Goal: Task Accomplishment & Management: Complete application form

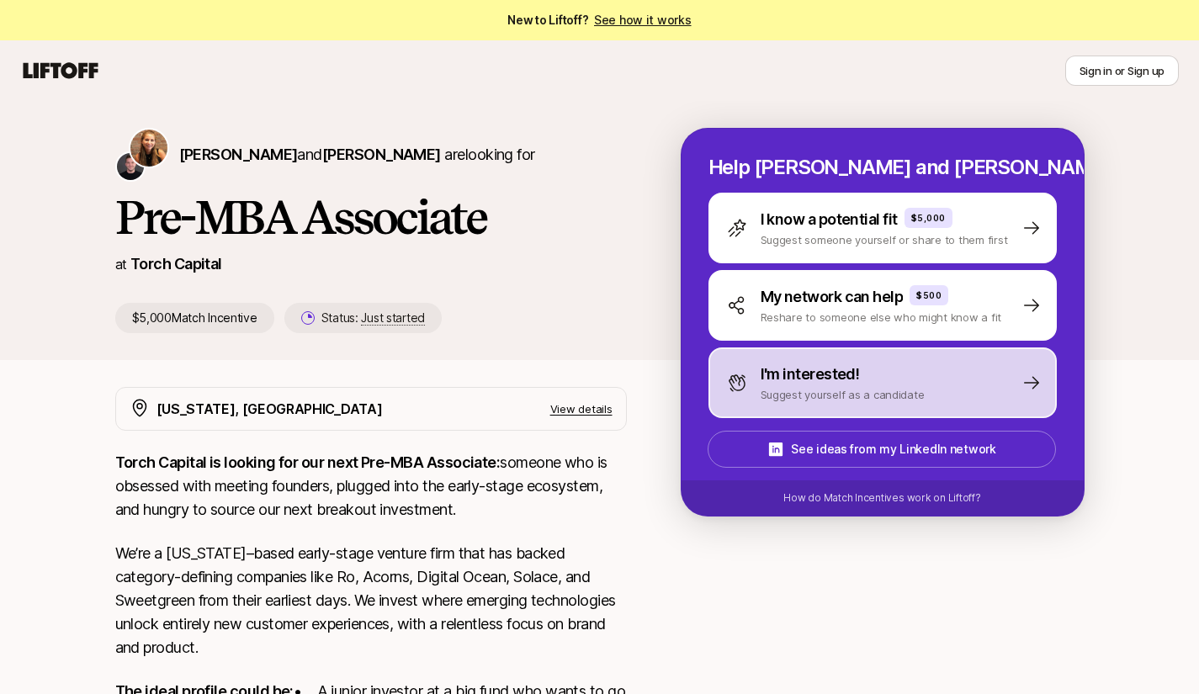
click at [807, 396] on p "Suggest yourself as a candidate" at bounding box center [842, 394] width 164 height 17
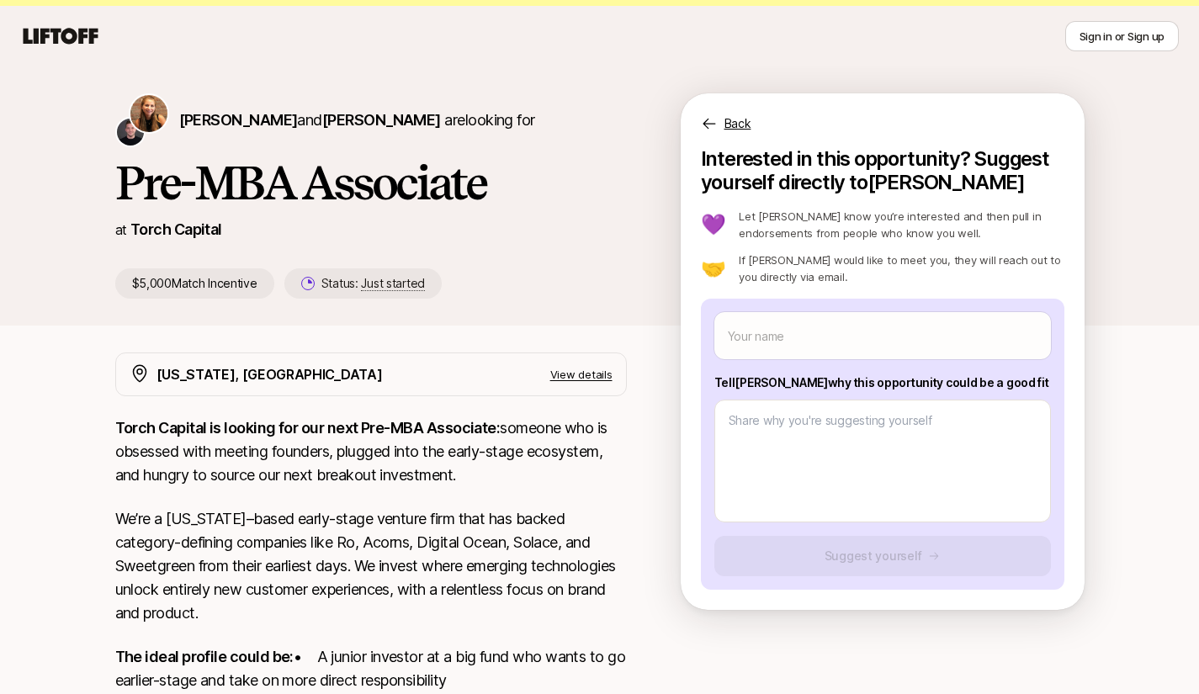
scroll to position [34, 0]
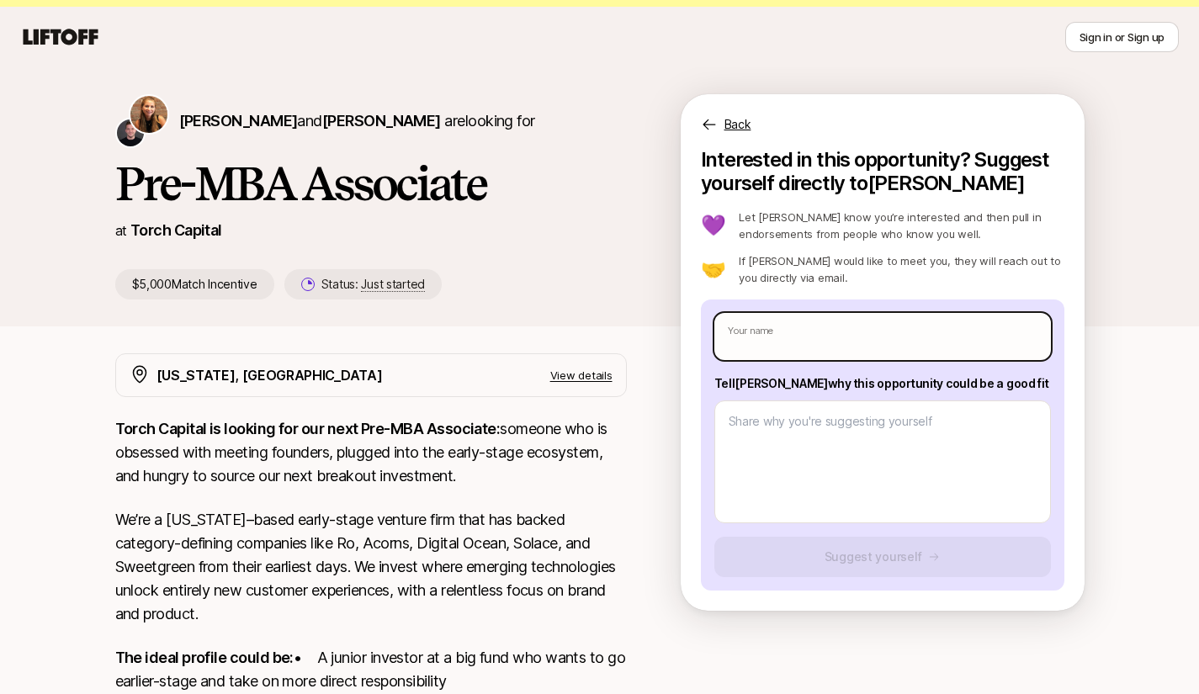
click at [805, 336] on input "text" at bounding box center [882, 336] width 336 height 47
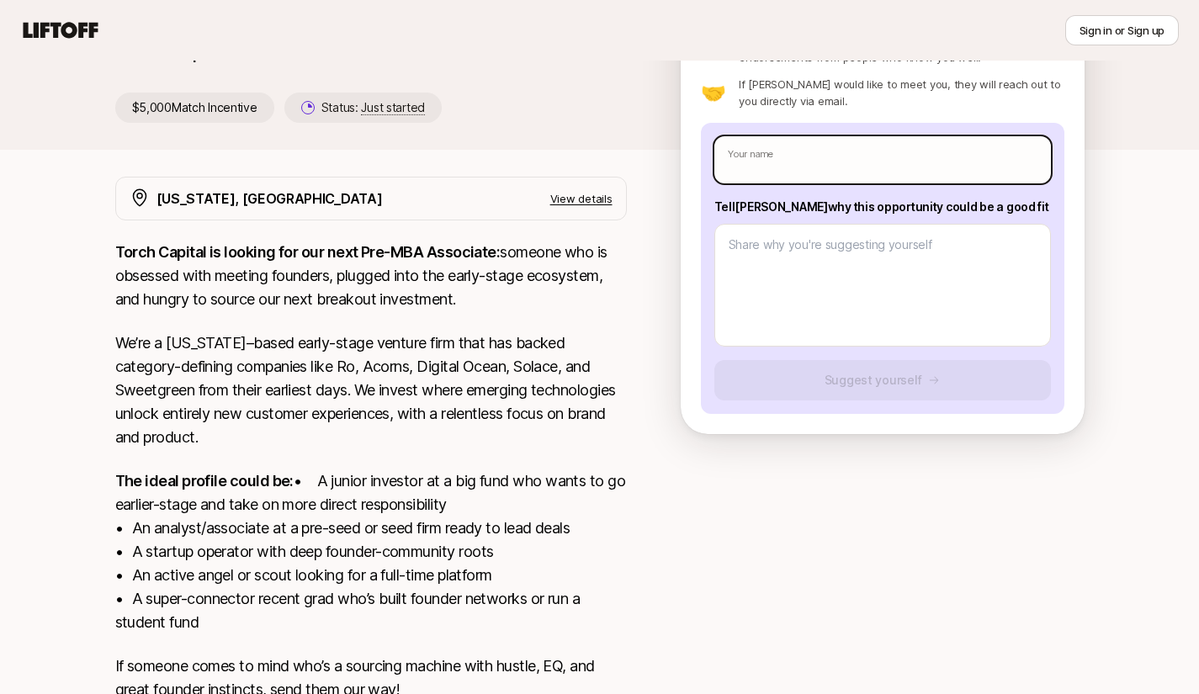
scroll to position [122, 0]
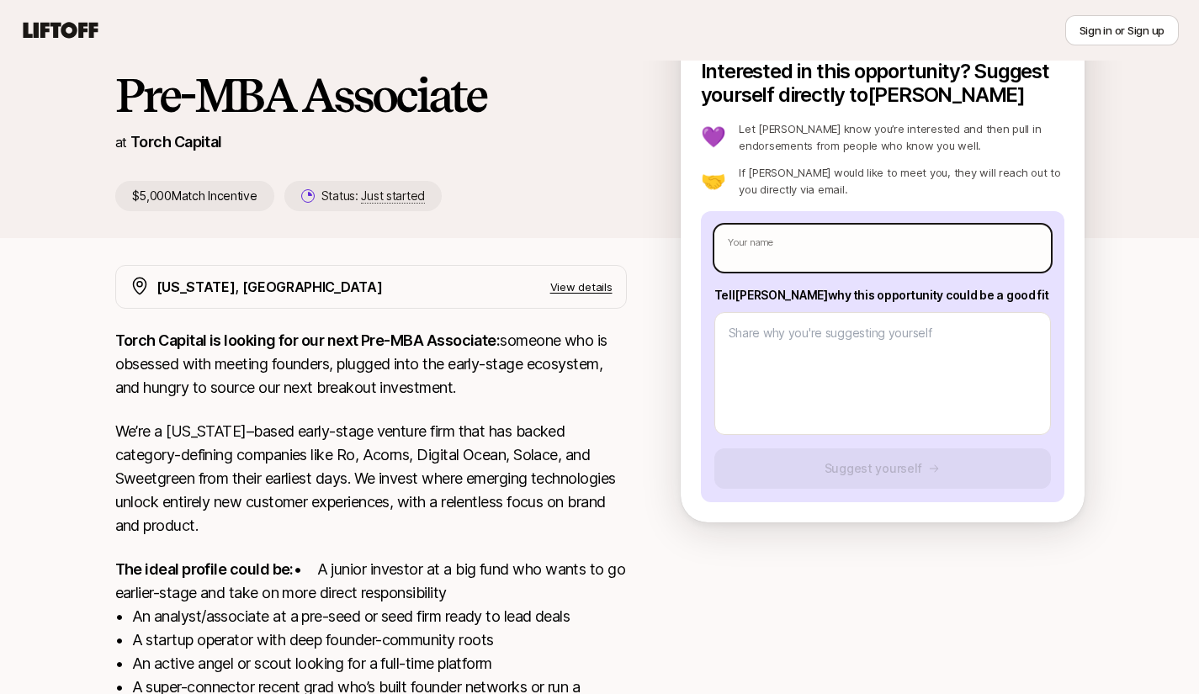
type textarea "x"
type input "E"
type textarea "x"
type input "Ev"
type textarea "x"
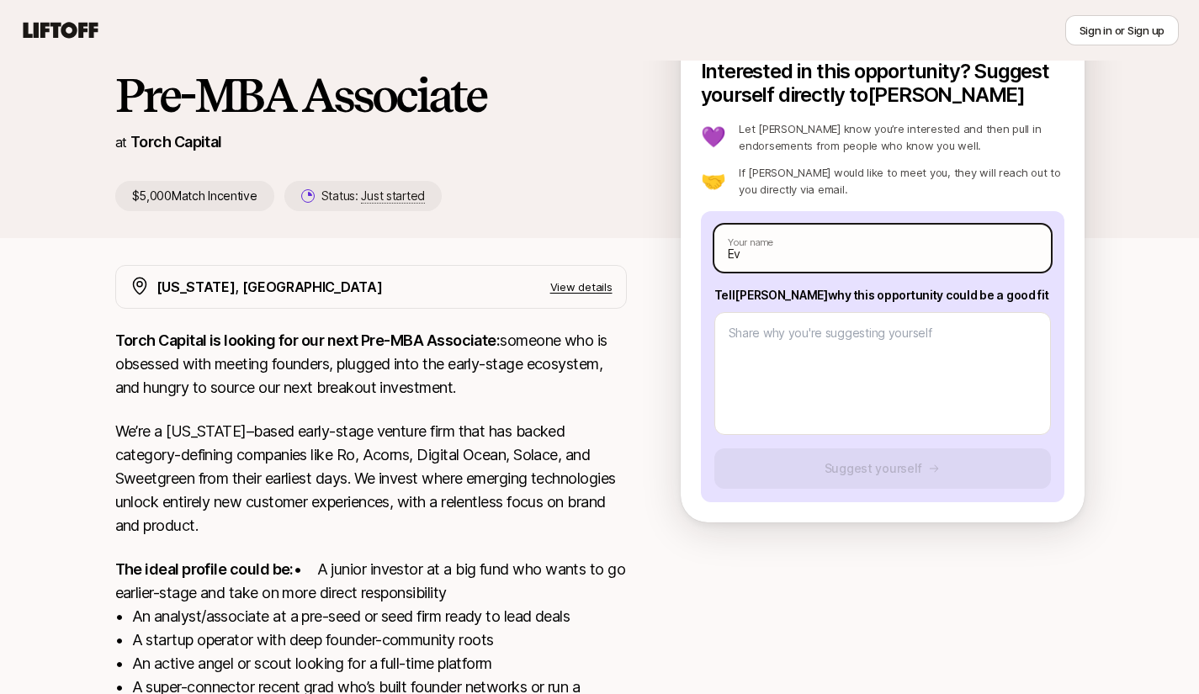
type input "Eva"
type textarea "x"
type input "[PERSON_NAME]"
type textarea "x"
type input "[PERSON_NAME]"
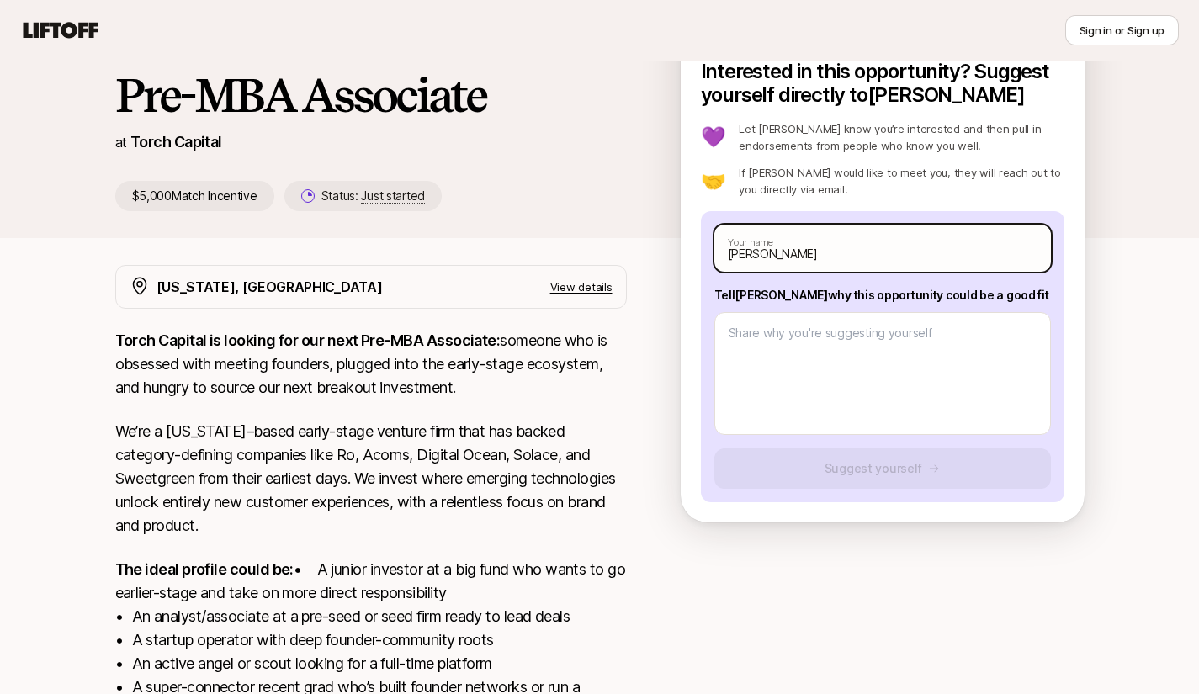
type textarea "x"
type input "[PERSON_NAME]"
type textarea "x"
type input "[PERSON_NAME]"
type textarea "x"
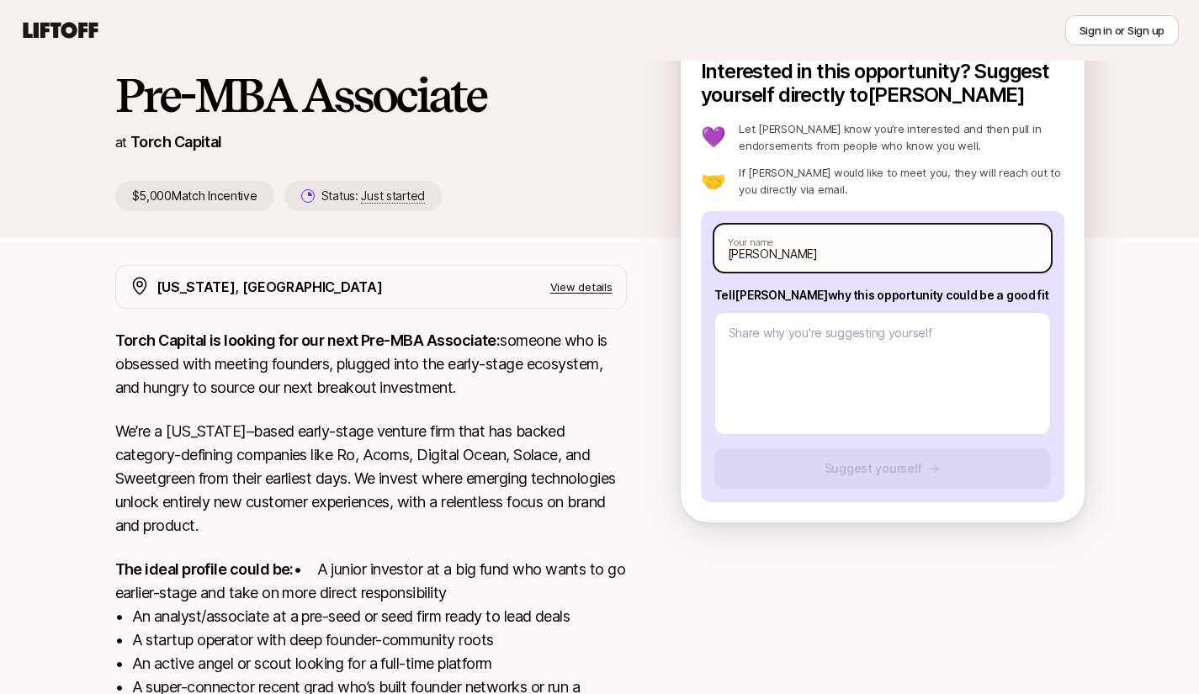
type input "[PERSON_NAME]"
type textarea "x"
type input "[PERSON_NAME]"
type textarea "x"
type input "[PERSON_NAME]"
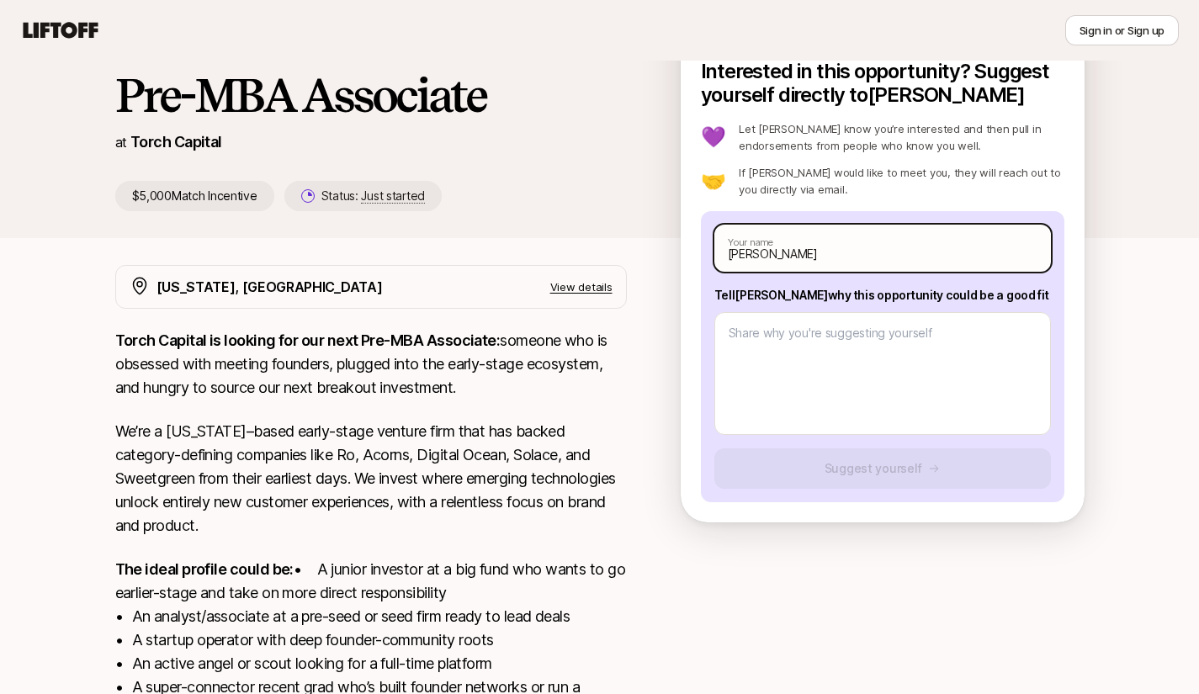
type textarea "x"
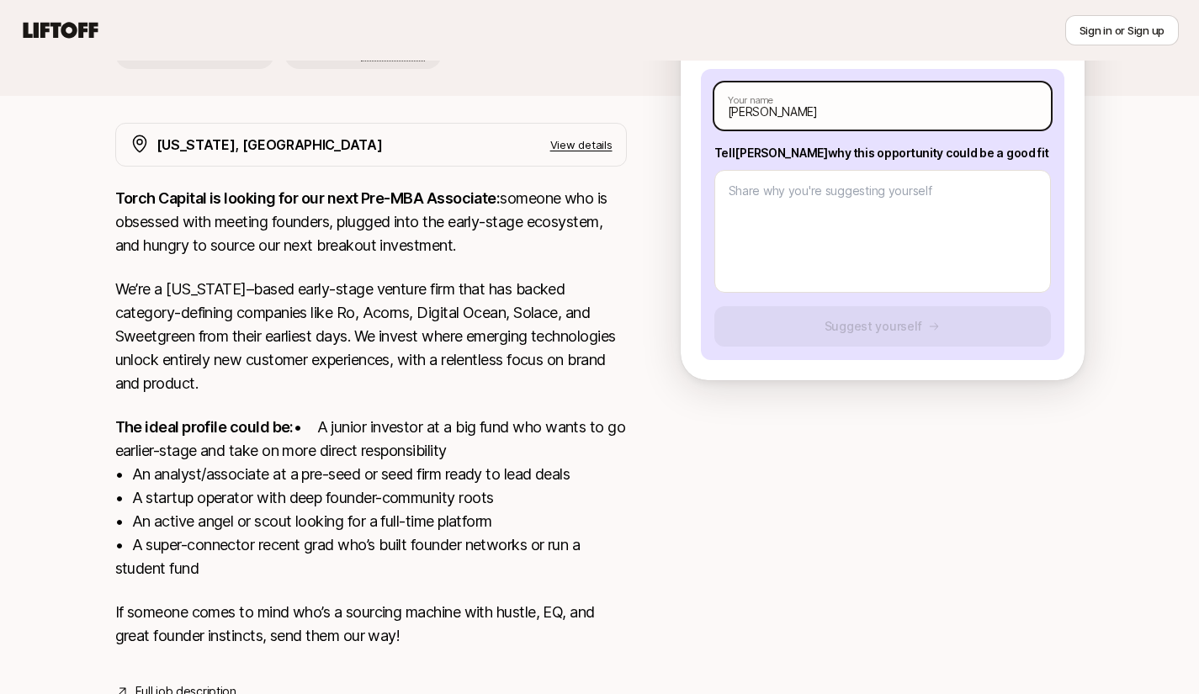
scroll to position [349, 0]
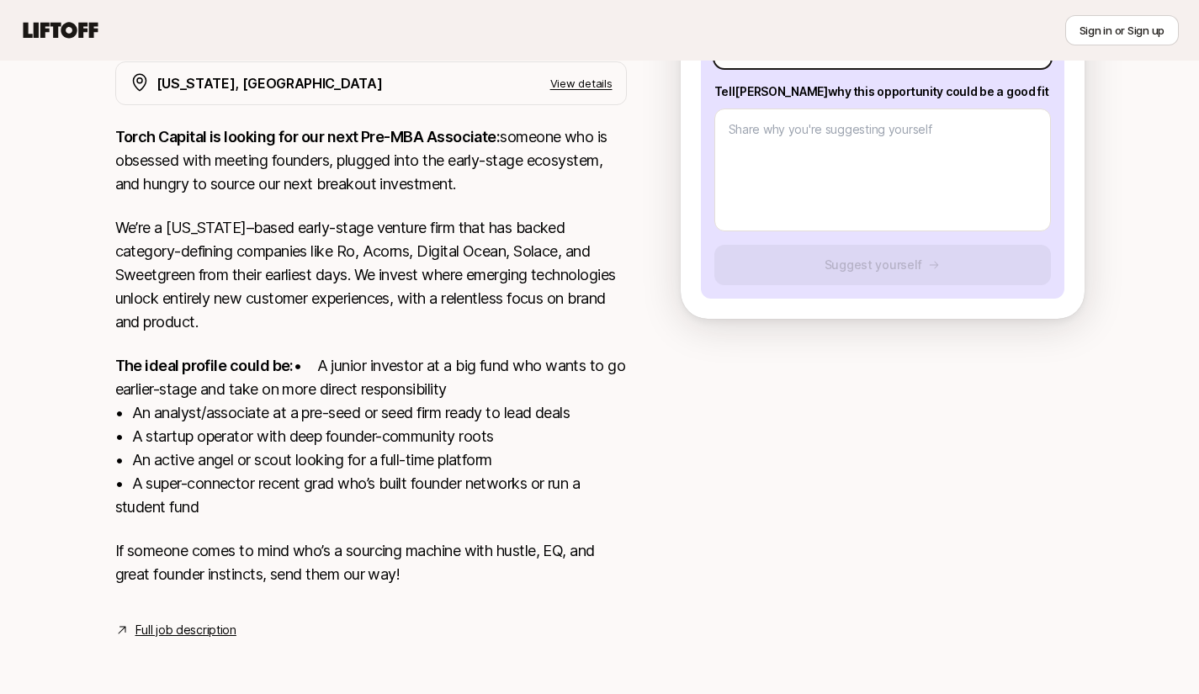
type input "[PERSON_NAME]"
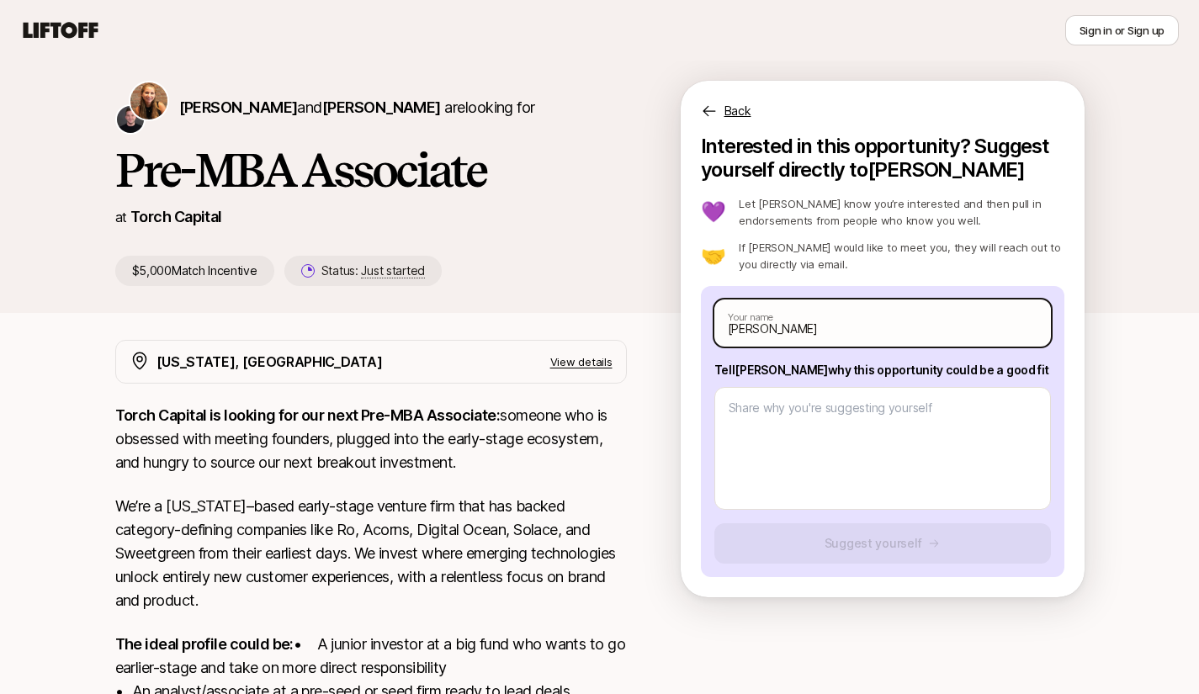
scroll to position [46, 0]
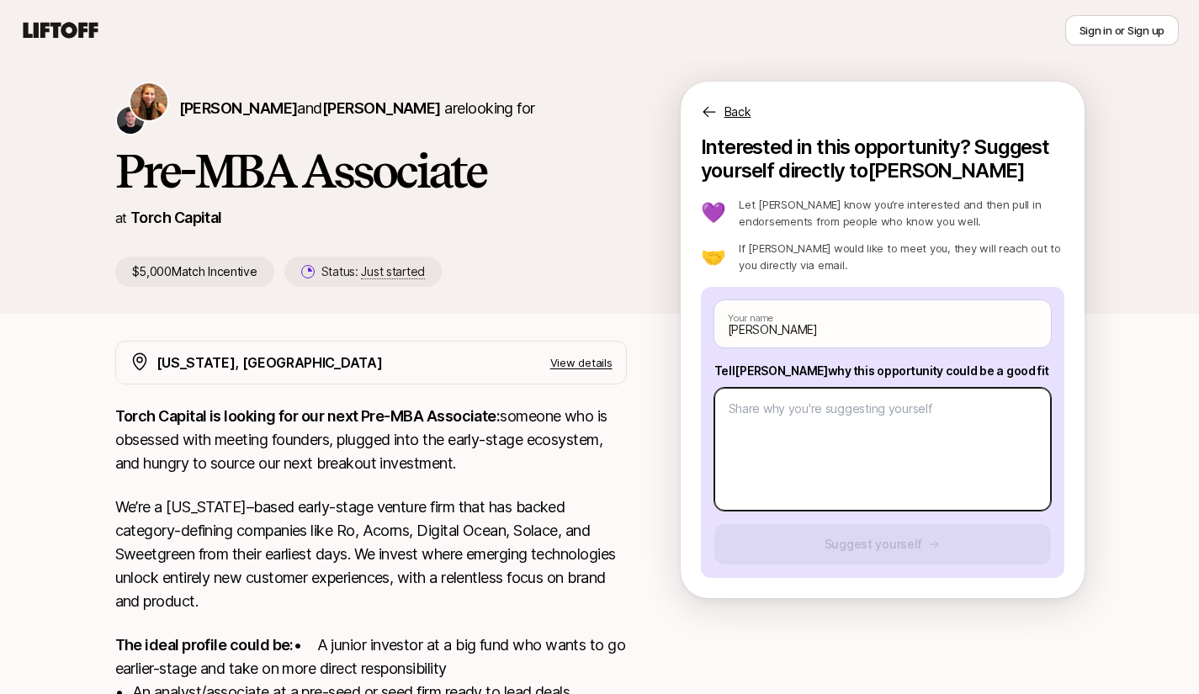
click at [779, 421] on textarea at bounding box center [882, 449] width 336 height 123
click at [853, 441] on textarea at bounding box center [882, 449] width 336 height 123
paste textarea "Loremips 2: D’s amet consect adipi Elits-do-Eiusm te i utla-etdol, magnaaliqu-e…"
type textarea "x"
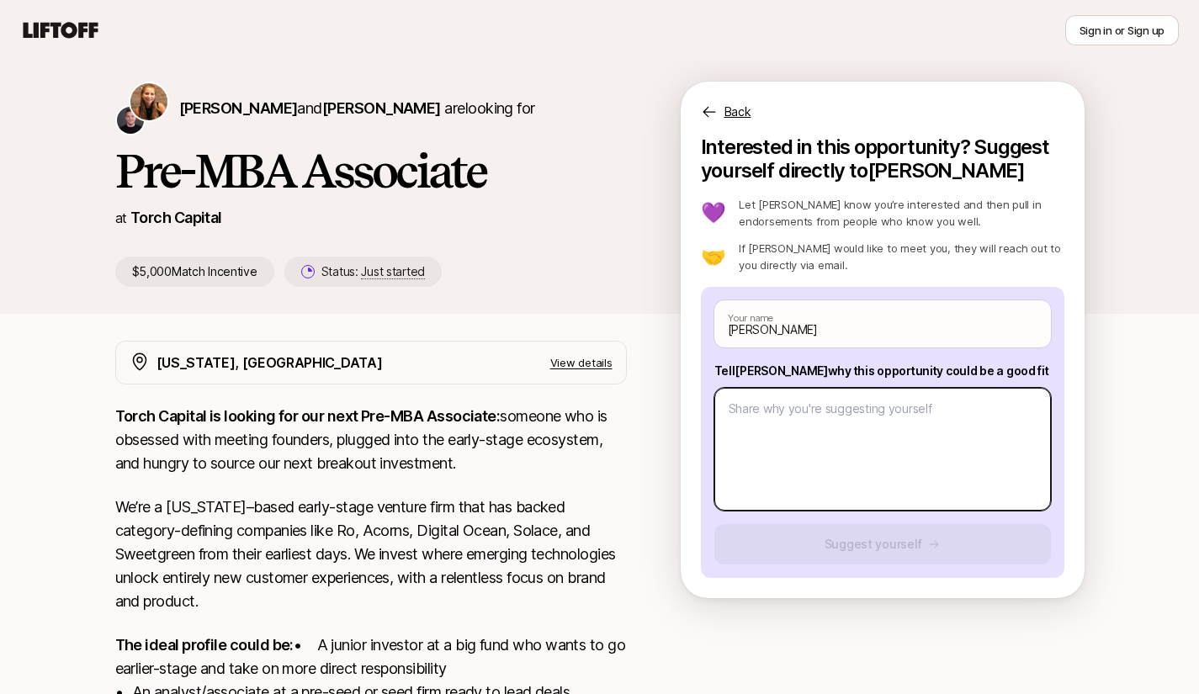
type textarea "Loremips 2: D’s amet consect adipi Elits-do-Eiusm te i utla-etdol, magnaaliqu-e…"
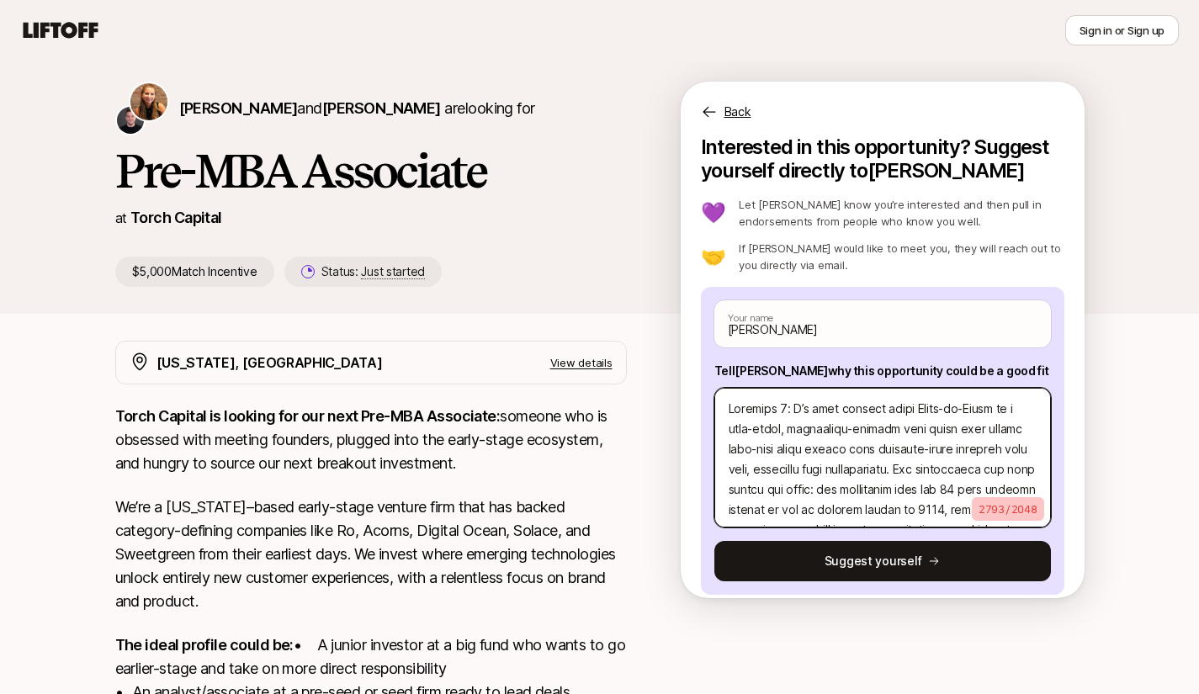
type textarea "x"
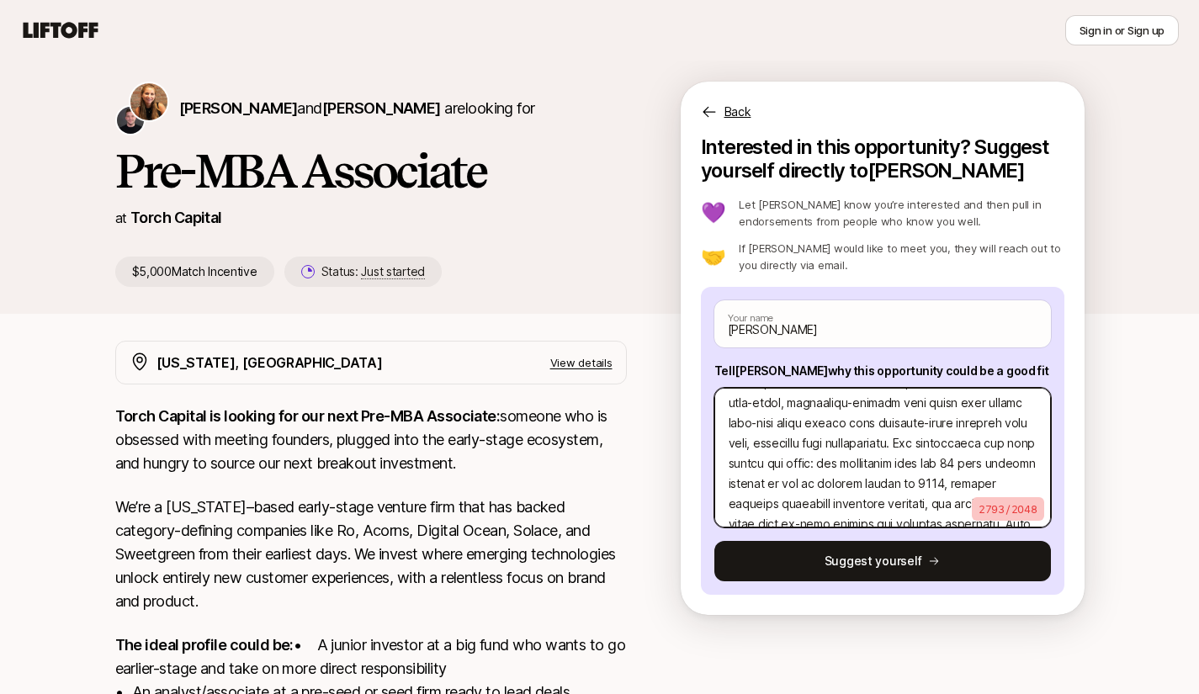
scroll to position [0, 0]
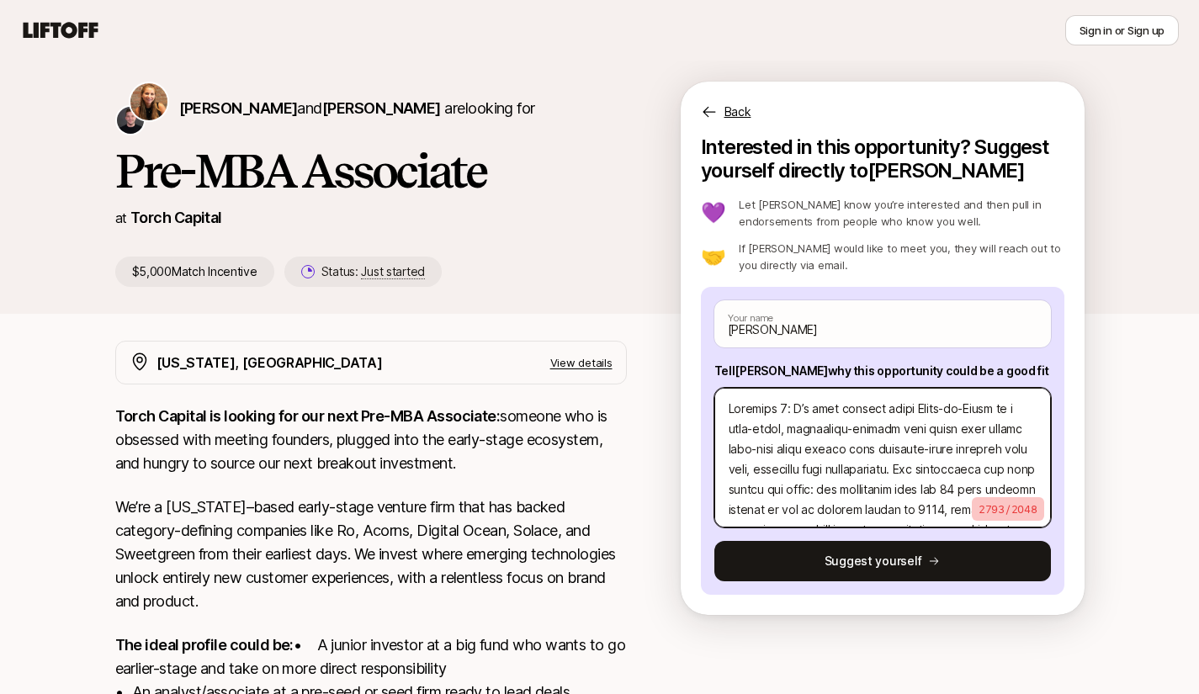
type textarea "Loremips 2: D’s amet consect adipi Elits-do-Eiusm te i utla-etdol, magnaaliqu-e…"
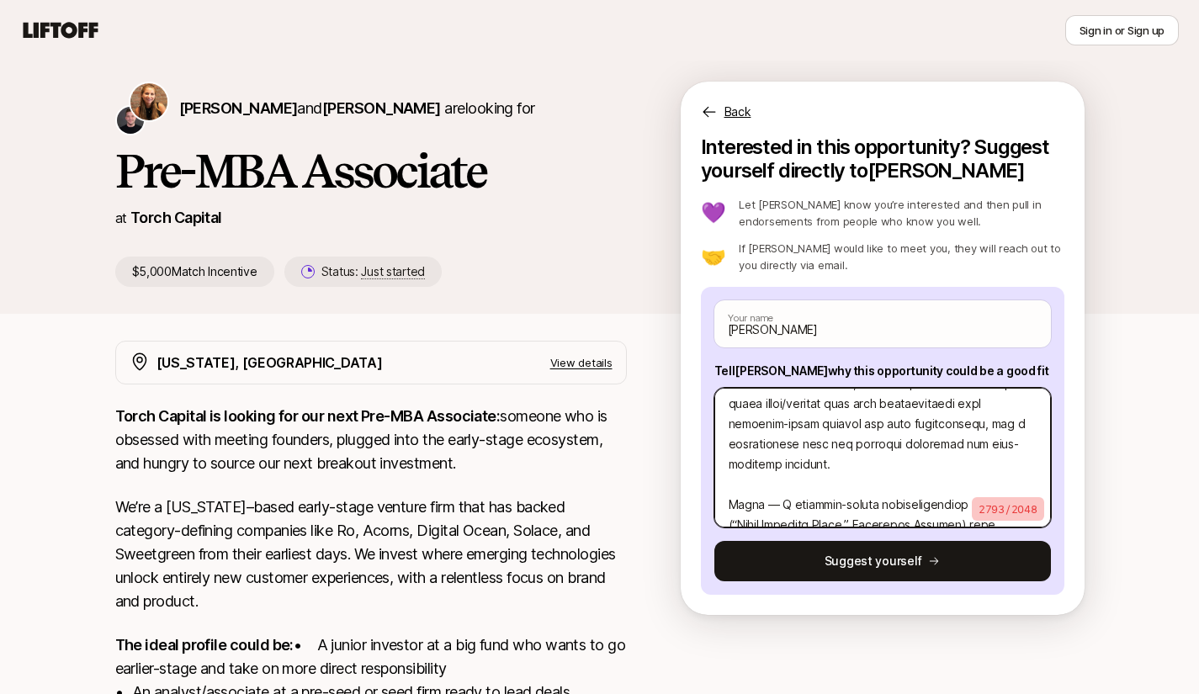
scroll to position [1171, 0]
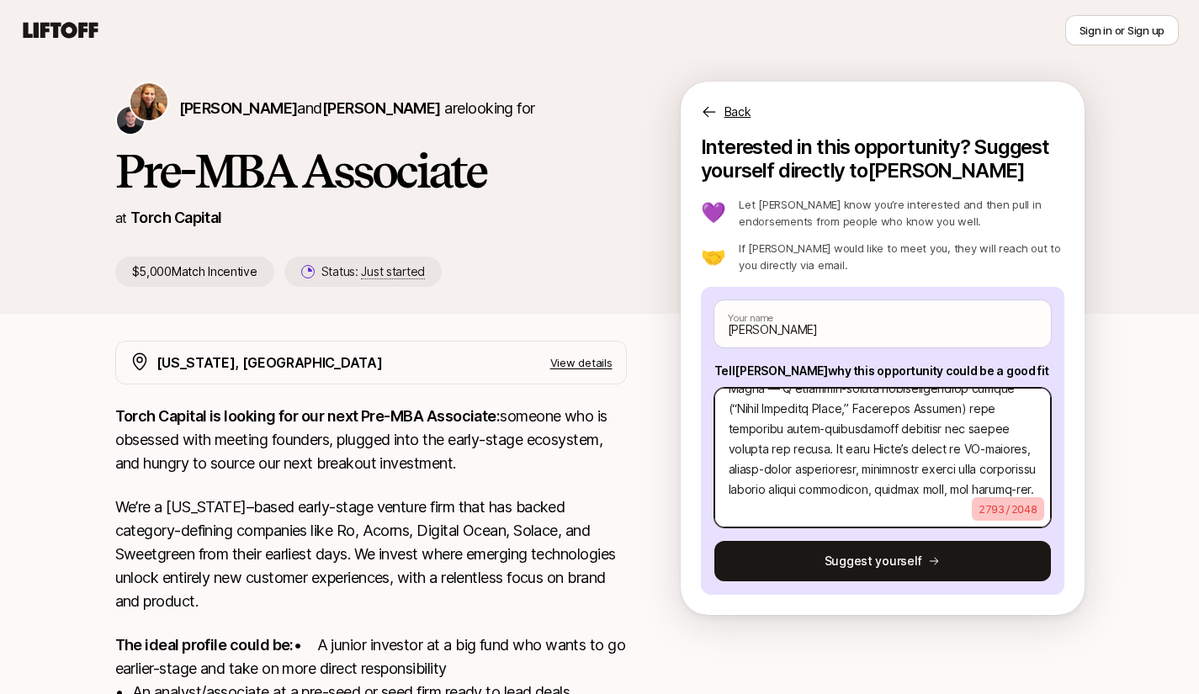
drag, startPoint x: 728, startPoint y: 408, endPoint x: 885, endPoint y: 680, distance: 314.0
click at [885, 680] on div "[PERSON_NAME] and [PERSON_NAME] are looking for Pre-MBA Associate at Torch Capi…" at bounding box center [599, 507] width 1199 height 905
paste textarea "LoremiPs: dolor://sit.ametcons.adi/el/sedd-eiusmo-t0i912674/ U’l etdo magnaal e…"
type textarea "x"
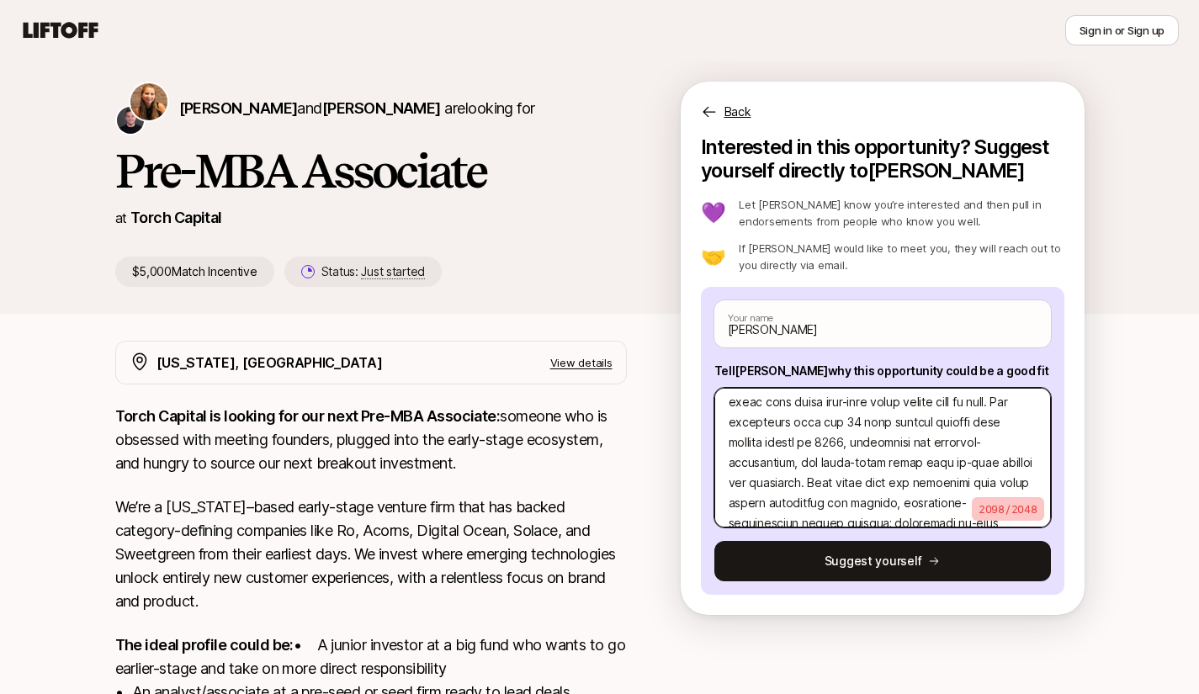
scroll to position [0, 0]
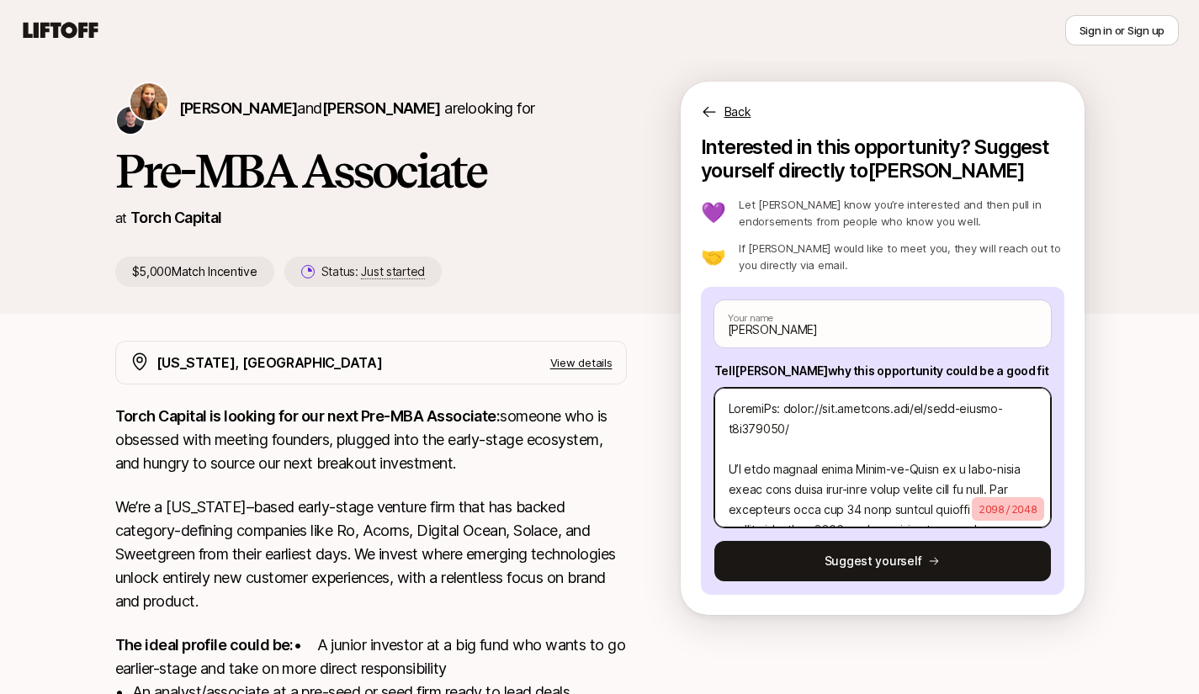
type textarea "LoremiPs: dolor://sit.ametcons.adi/el/sedd-eiusmo-t0i912674/ U’l etdo magnaal e…"
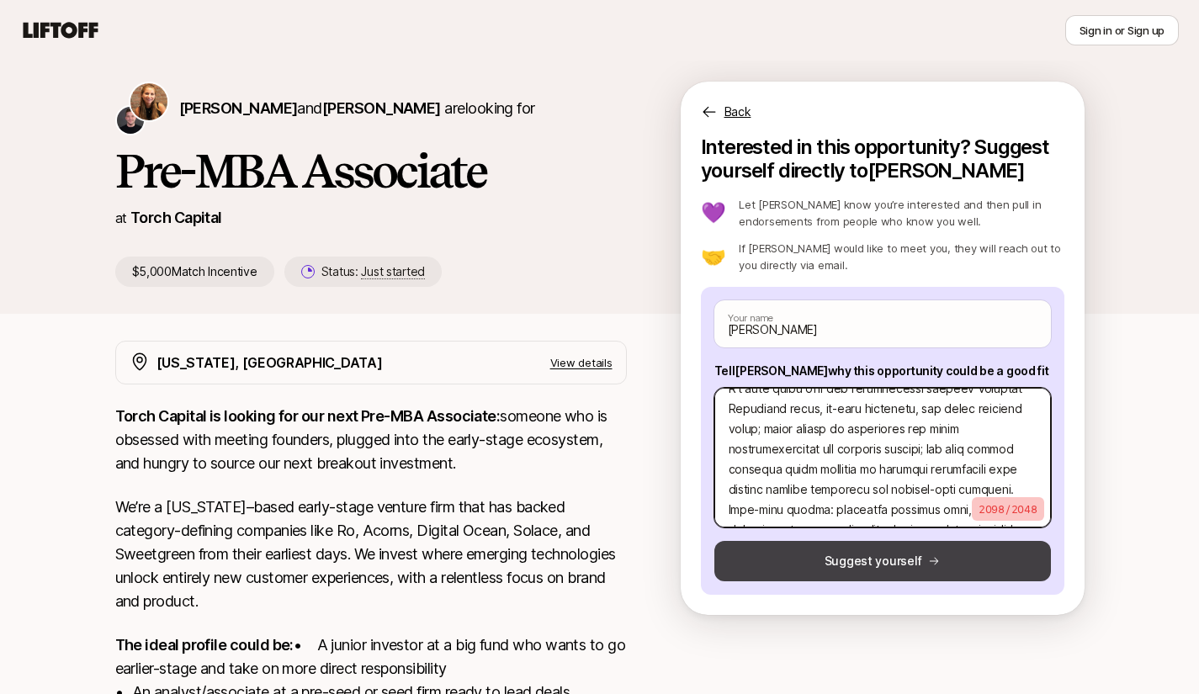
scroll to position [848, 0]
drag, startPoint x: 722, startPoint y: 393, endPoint x: 887, endPoint y: 560, distance: 235.0
click at [887, 560] on div "[PERSON_NAME] Your name Tell [PERSON_NAME] why this opportunity could be a good…" at bounding box center [882, 441] width 363 height 308
paste textarea ", lore-ipsumdo sitam cons adipi elit-sedd eiusm tempor in utla. Etd 13+ magnaal…"
type textarea "x"
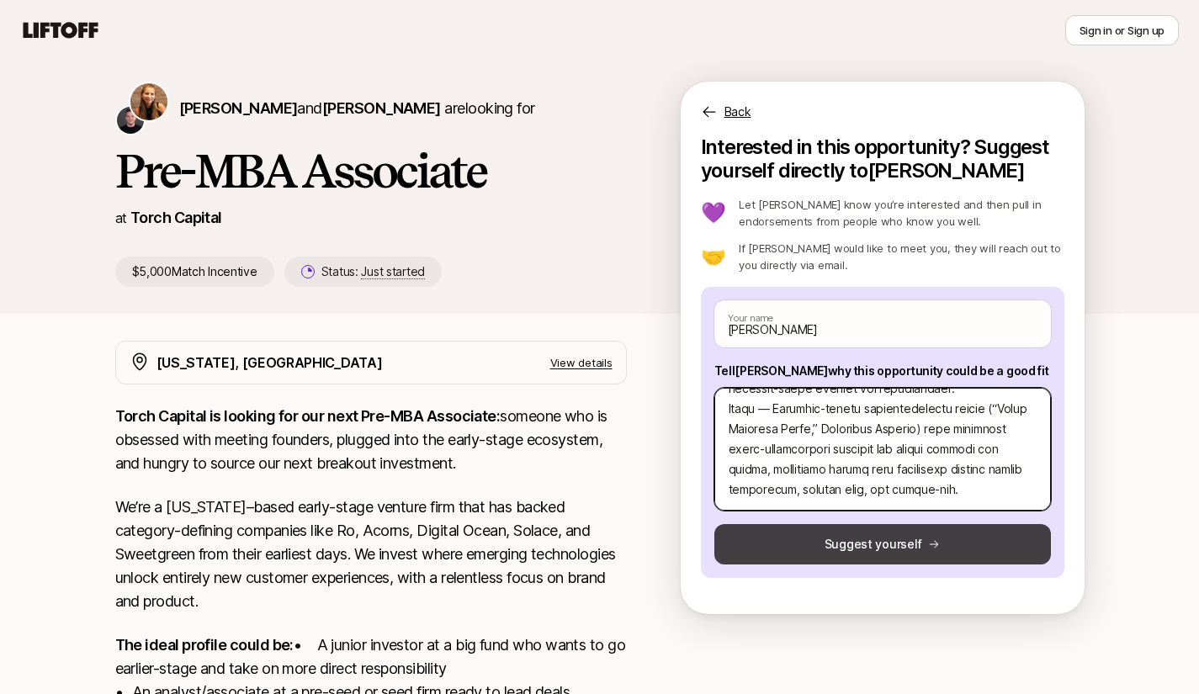
scroll to position [787, 0]
type textarea "LoremiPs: dolor://sit.ametcons.adi/el/sedd-eiusmo-t8i028369/ U’l etdo magnaal e…"
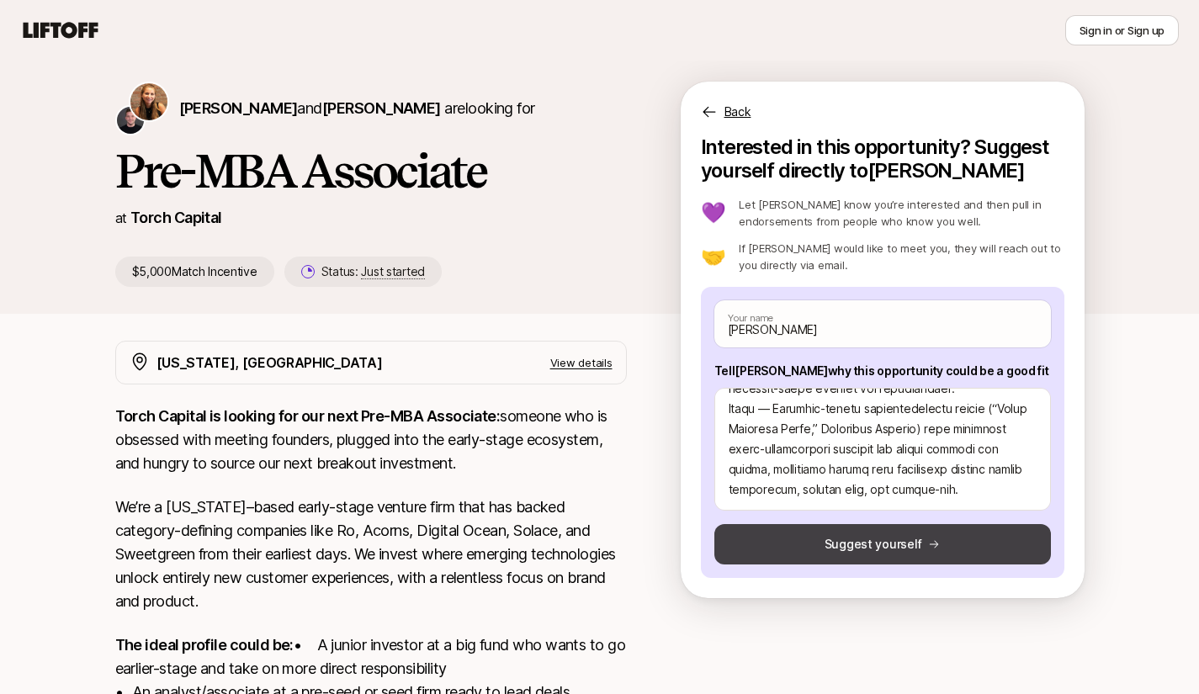
click at [887, 545] on button "Suggest yourself" at bounding box center [882, 544] width 336 height 40
type textarea "x"
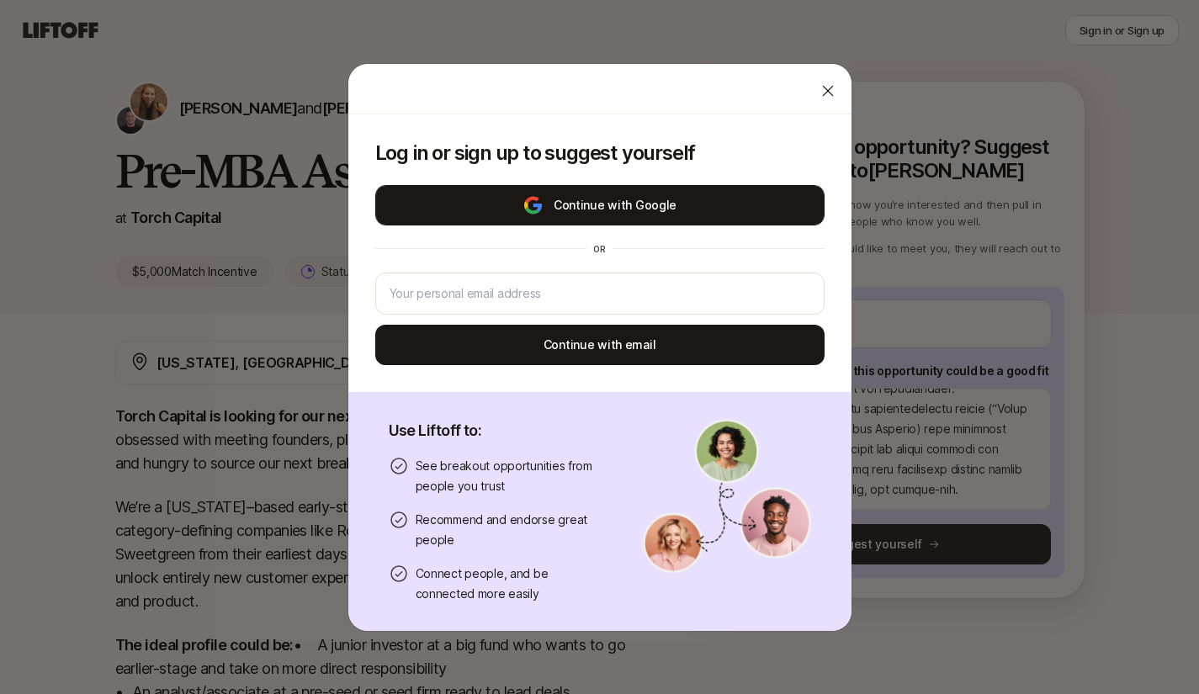
click at [589, 205] on button "Continue with Google" at bounding box center [599, 205] width 449 height 40
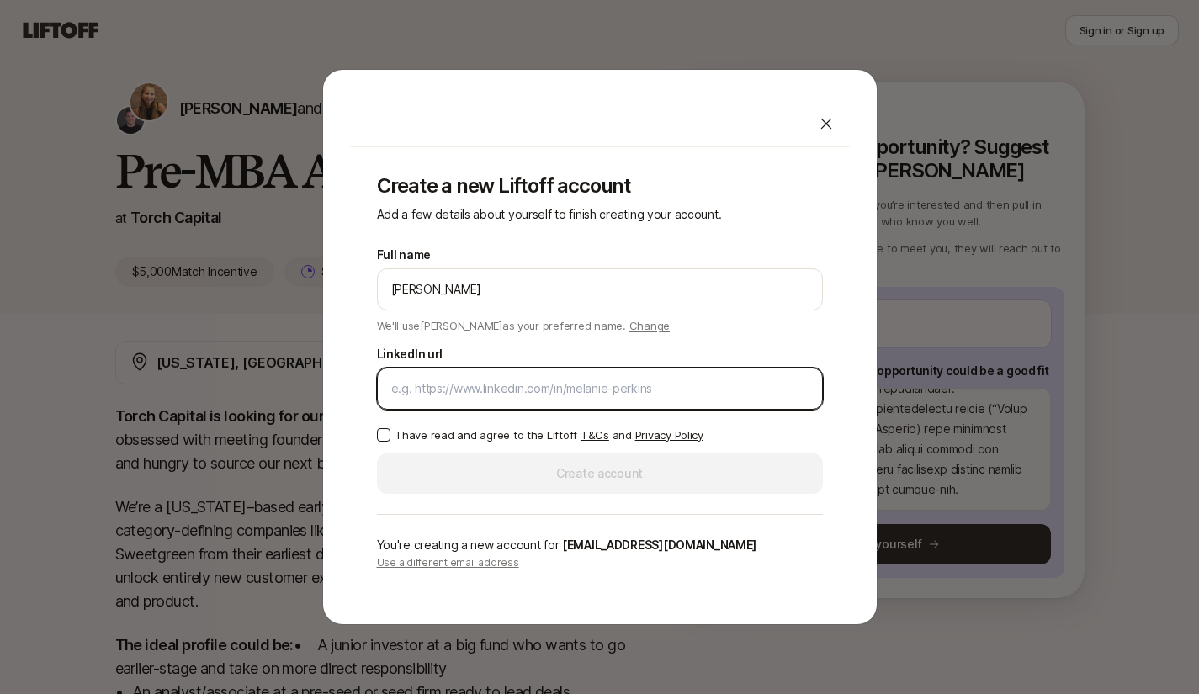
paste input "[URL][DOMAIN_NAME]"
type input "[URL][DOMAIN_NAME]"
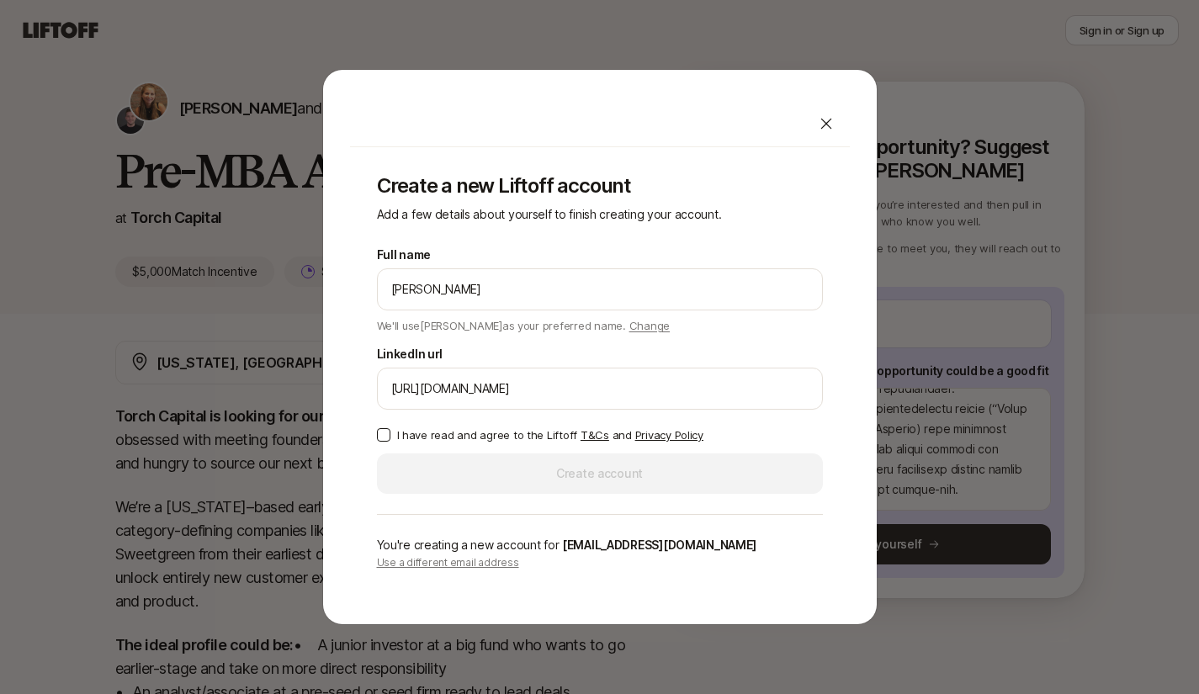
click at [383, 437] on button "I have read and agree to the Liftoff T&Cs and Privacy Policy" at bounding box center [383, 434] width 13 height 13
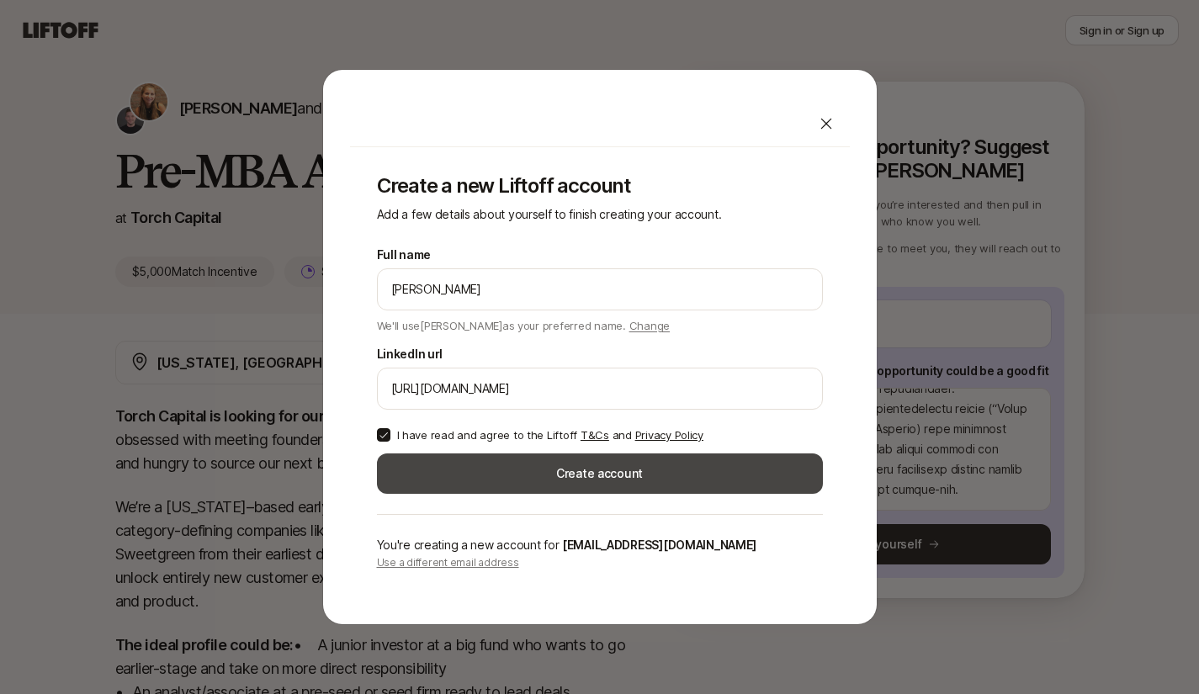
click at [431, 480] on button "Create account" at bounding box center [600, 473] width 446 height 40
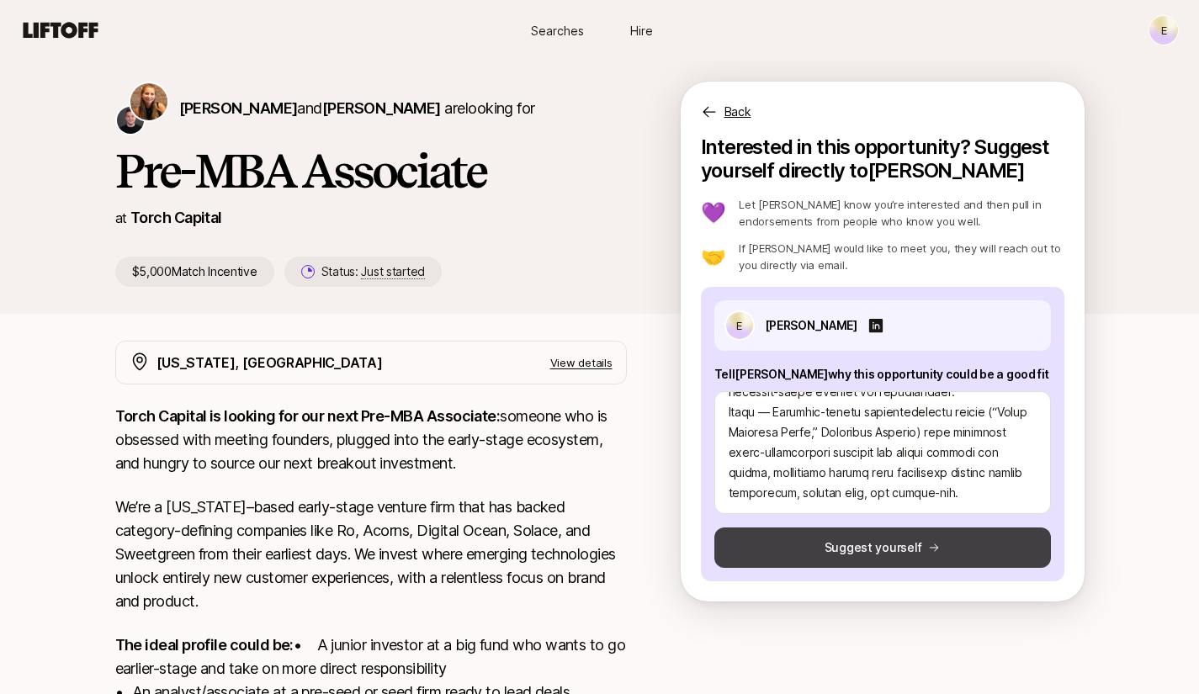
click at [807, 556] on button "Suggest yourself" at bounding box center [882, 547] width 336 height 40
type textarea "x"
